Goal: Complete application form

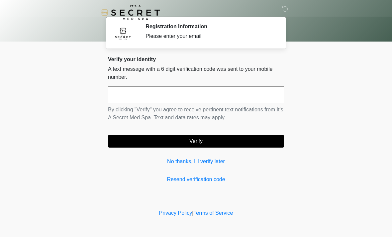
click at [210, 98] on input "text" at bounding box center [196, 94] width 176 height 17
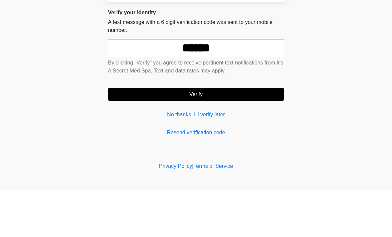
type input "******"
click at [212, 135] on button "Verify" at bounding box center [196, 141] width 176 height 13
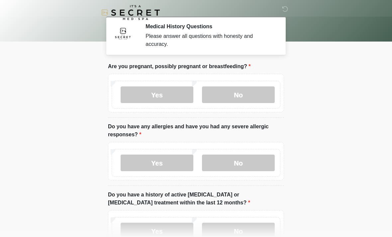
click at [245, 88] on label "No" at bounding box center [238, 94] width 73 height 17
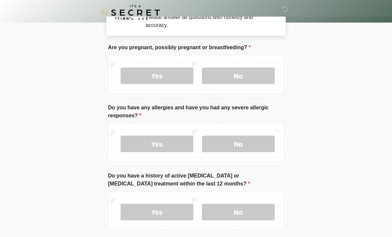
click at [253, 146] on label "No" at bounding box center [238, 144] width 73 height 17
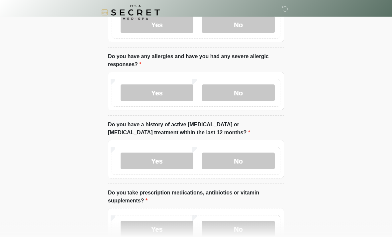
click at [254, 165] on label "No" at bounding box center [238, 161] width 73 height 17
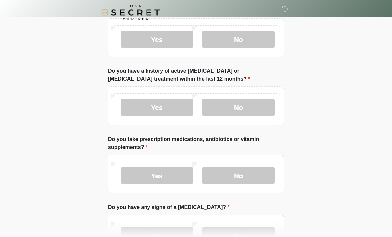
scroll to position [124, 0]
click at [154, 177] on label "Yes" at bounding box center [157, 175] width 73 height 17
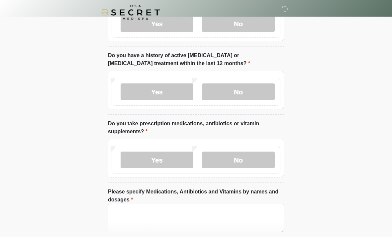
scroll to position [177, 0]
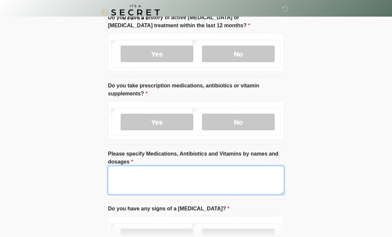
click at [211, 178] on textarea "Please specify Medications, Antibiotics and Vitamins by names and dosages" at bounding box center [196, 180] width 176 height 29
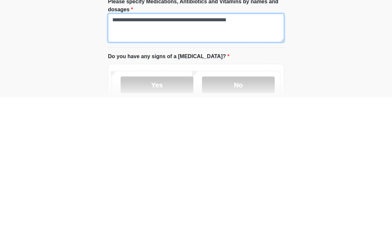
type textarea "**********"
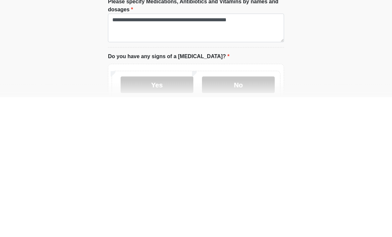
click at [245, 217] on label "No" at bounding box center [238, 225] width 73 height 17
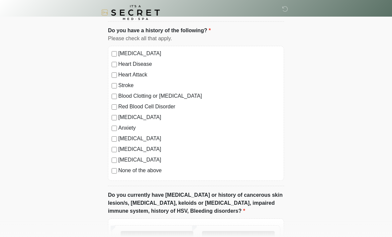
scroll to position [415, 0]
click at [151, 173] on label "None of the above" at bounding box center [199, 171] width 162 height 8
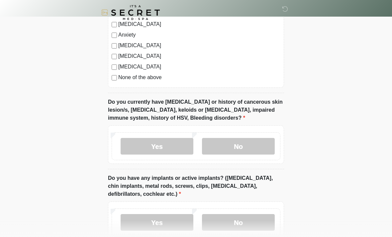
scroll to position [509, 0]
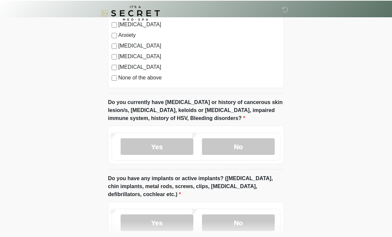
click at [252, 147] on label "No" at bounding box center [238, 146] width 73 height 17
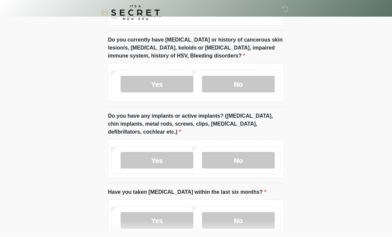
scroll to position [570, 0]
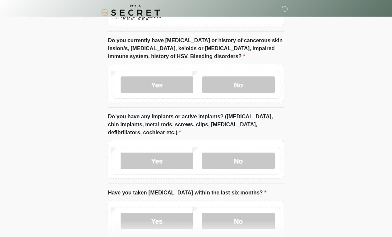
click at [257, 172] on div "Yes No" at bounding box center [196, 161] width 169 height 28
click at [261, 158] on label "No" at bounding box center [238, 161] width 73 height 17
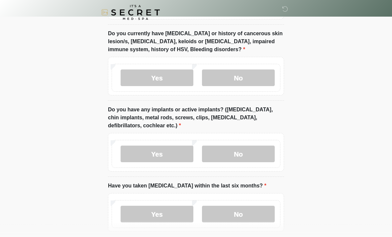
scroll to position [608, 0]
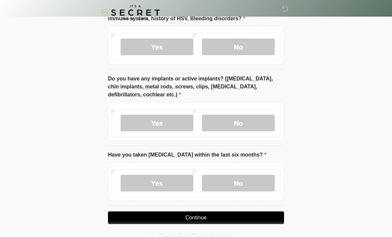
click at [247, 187] on label "No" at bounding box center [238, 183] width 73 height 17
click at [245, 216] on button "Continue" at bounding box center [196, 217] width 176 height 13
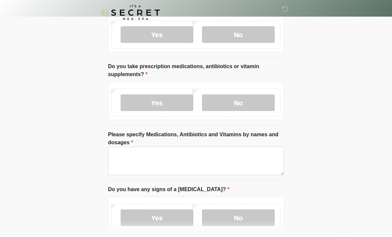
scroll to position [0, 0]
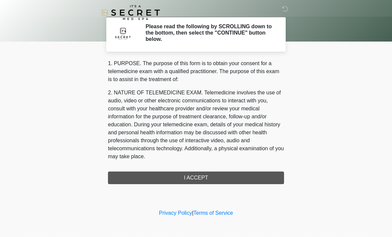
click at [237, 176] on div "1. PURPOSE. The purpose of this form is to obtain your consent for a telemedici…" at bounding box center [196, 122] width 176 height 125
click at [232, 176] on div "1. PURPOSE. The purpose of this form is to obtain your consent for a telemedici…" at bounding box center [196, 122] width 176 height 125
click at [198, 179] on div "1. PURPOSE. The purpose of this form is to obtain your consent for a telemedici…" at bounding box center [196, 122] width 176 height 125
click at [198, 178] on div "1. PURPOSE. The purpose of this form is to obtain your consent for a telemedici…" at bounding box center [196, 122] width 176 height 125
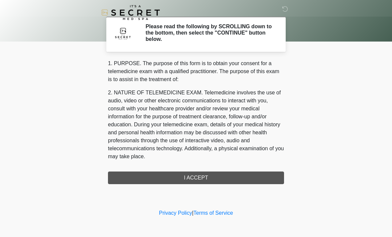
click at [200, 180] on div "1. PURPOSE. The purpose of this form is to obtain your consent for a telemedici…" at bounding box center [196, 122] width 176 height 125
click at [196, 178] on div "1. PURPOSE. The purpose of this form is to obtain your consent for a telemedici…" at bounding box center [196, 122] width 176 height 125
click at [199, 175] on div "1. PURPOSE. The purpose of this form is to obtain your consent for a telemedici…" at bounding box center [196, 122] width 176 height 125
click at [198, 179] on div "1. PURPOSE. The purpose of this form is to obtain your consent for a telemedici…" at bounding box center [196, 122] width 176 height 125
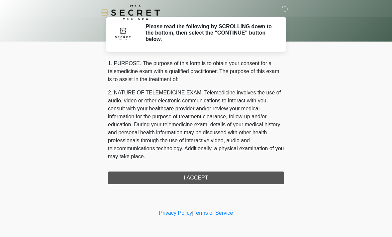
click at [199, 178] on div "1. PURPOSE. The purpose of this form is to obtain your consent for a telemedici…" at bounding box center [196, 122] width 176 height 125
click at [239, 125] on p "2. NATURE OF TELEMEDICINE EXAM. Telemedicine involves the use of audio, video o…" at bounding box center [196, 125] width 176 height 72
click at [203, 180] on div "1. PURPOSE. The purpose of this form is to obtain your consent for a telemedici…" at bounding box center [196, 122] width 176 height 125
click at [198, 181] on div "1. PURPOSE. The purpose of this form is to obtain your consent for a telemedici…" at bounding box center [196, 122] width 176 height 125
click at [208, 174] on div "1. PURPOSE. The purpose of this form is to obtain your consent for a telemedici…" at bounding box center [196, 122] width 176 height 125
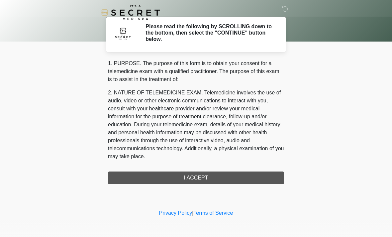
click at [208, 174] on div "1. PURPOSE. The purpose of this form is to obtain your consent for a telemedici…" at bounding box center [196, 122] width 176 height 125
click at [205, 179] on div "1. PURPOSE. The purpose of this form is to obtain your consent for a telemedici…" at bounding box center [196, 122] width 176 height 125
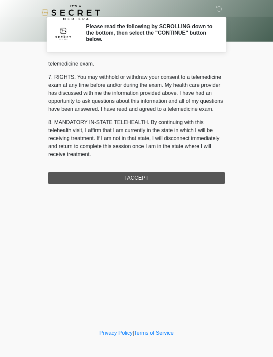
scroll to position [282, 0]
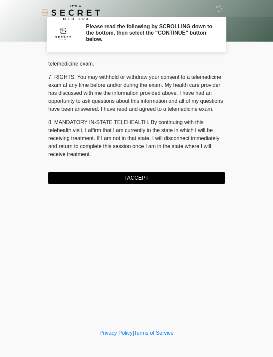
click at [206, 180] on button "I ACCEPT" at bounding box center [136, 178] width 176 height 13
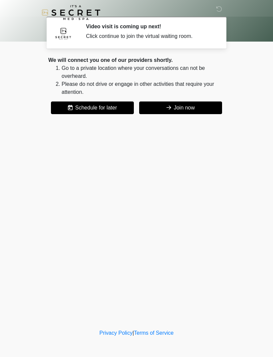
click at [204, 106] on button "Join now" at bounding box center [180, 107] width 83 height 13
